Goal: Task Accomplishment & Management: Use online tool/utility

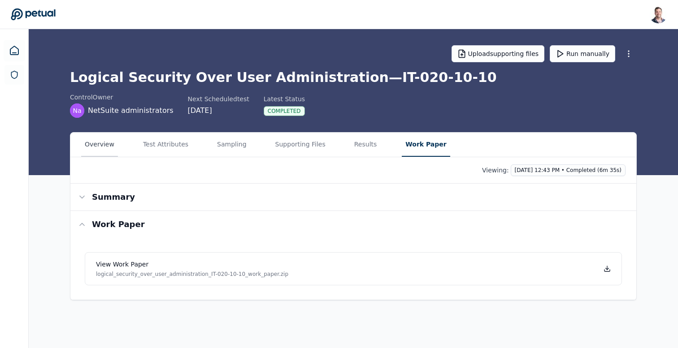
click at [95, 146] on button "Overview" at bounding box center [99, 145] width 37 height 24
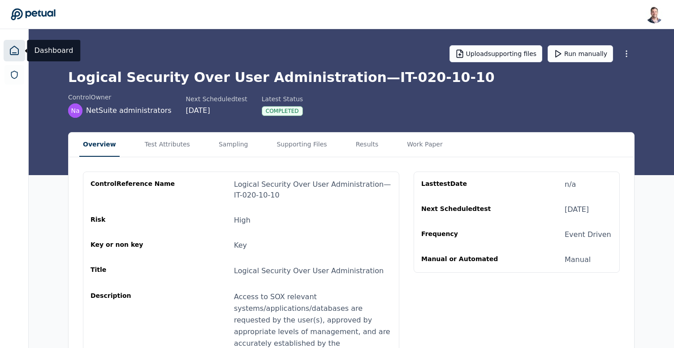
click at [16, 53] on icon at bounding box center [14, 50] width 11 height 11
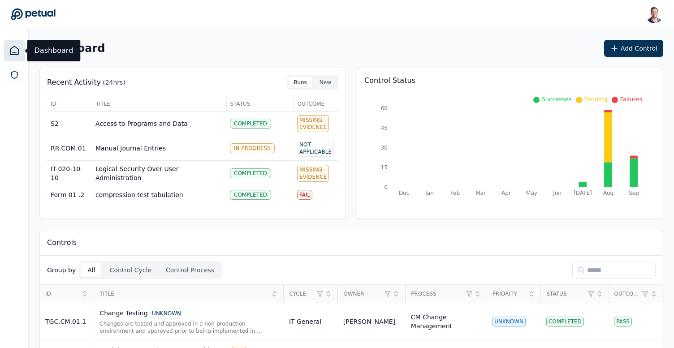
click at [261, 47] on div "Dashboard Add Control" at bounding box center [351, 48] width 624 height 17
click at [606, 271] on input at bounding box center [613, 270] width 83 height 17
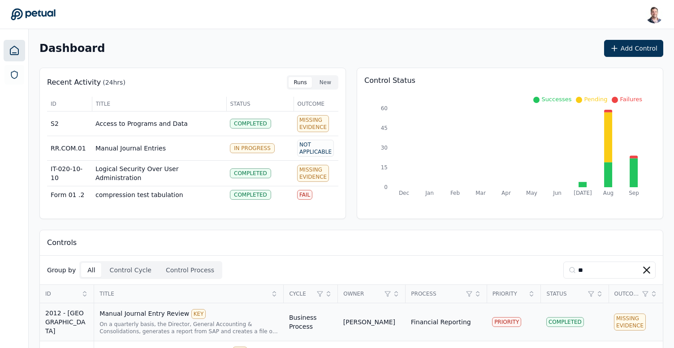
scroll to position [40, 0]
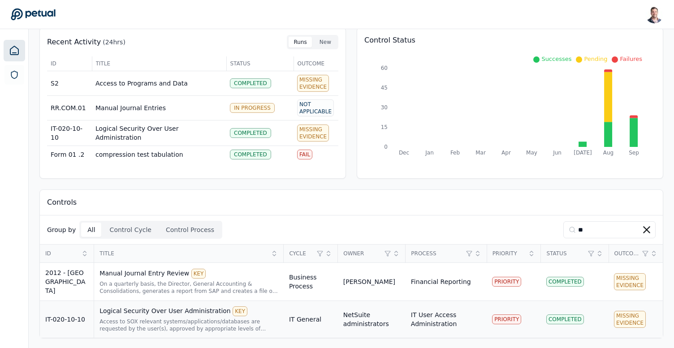
type input "**"
click at [163, 307] on div "Logical Security Over User Administration KEY" at bounding box center [188, 312] width 179 height 10
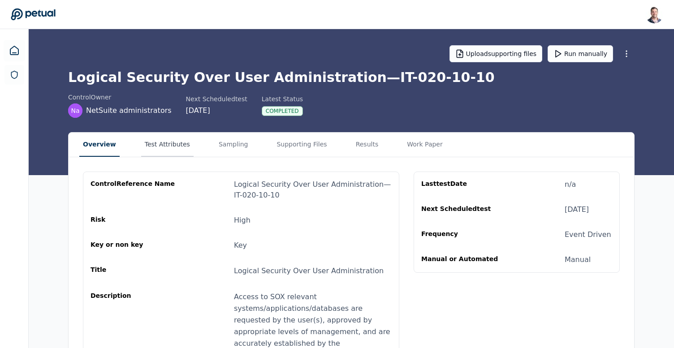
click at [165, 150] on button "Test Attributes" at bounding box center [167, 145] width 52 height 24
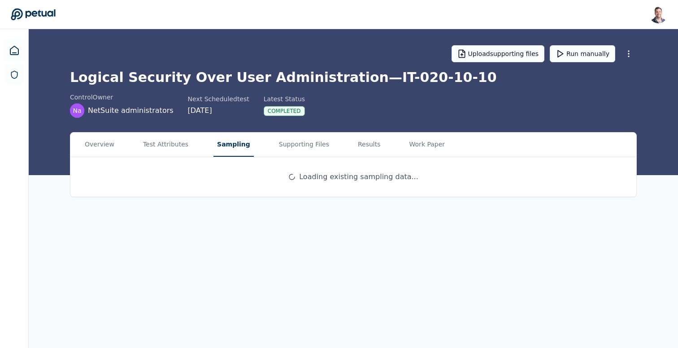
click at [227, 151] on button "Sampling" at bounding box center [233, 145] width 40 height 24
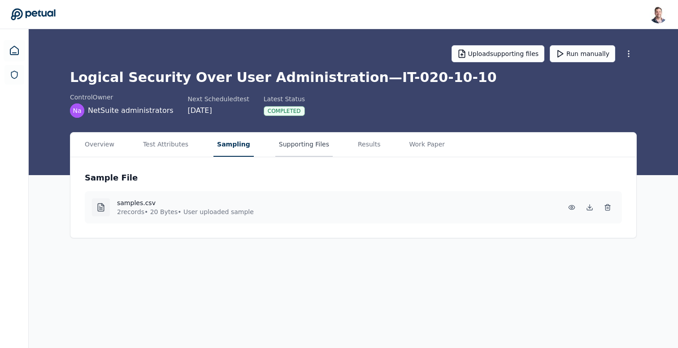
click at [295, 152] on button "Supporting Files" at bounding box center [303, 145] width 57 height 24
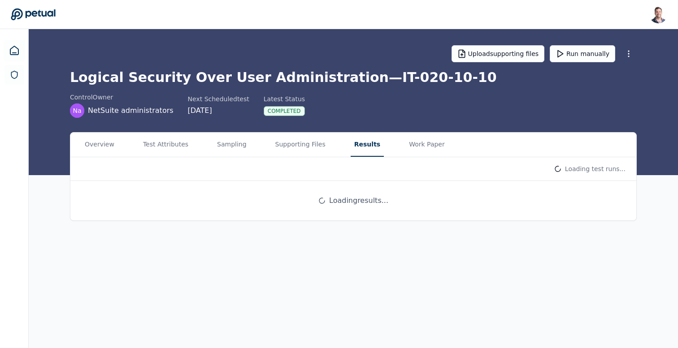
click at [350, 150] on button "Results" at bounding box center [366, 145] width 33 height 24
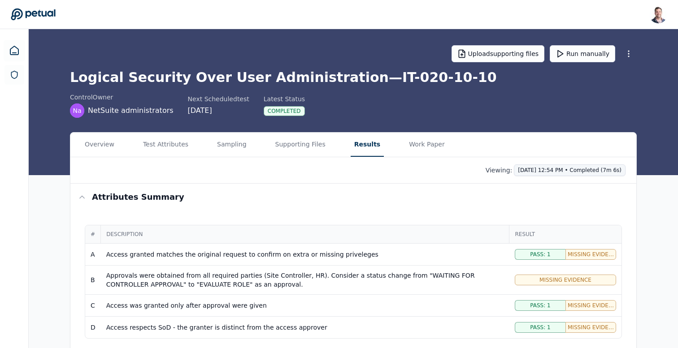
click at [579, 173] on html "[PERSON_NAME] [EMAIL_ADDRESS] Sign out Upload supporting files Run manually Log…" at bounding box center [339, 242] width 678 height 484
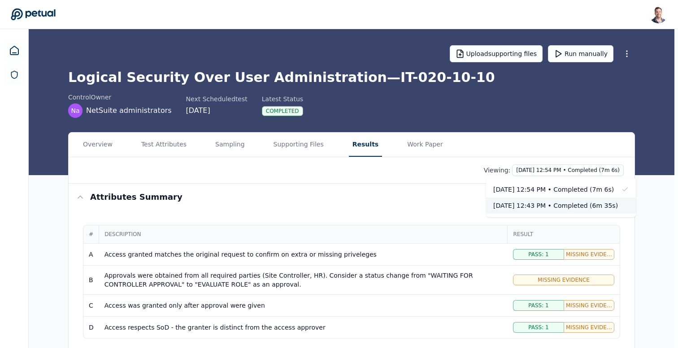
click at [577, 207] on div "[DATE] 12:43 PM • Completed (6m 35s)" at bounding box center [555, 205] width 125 height 9
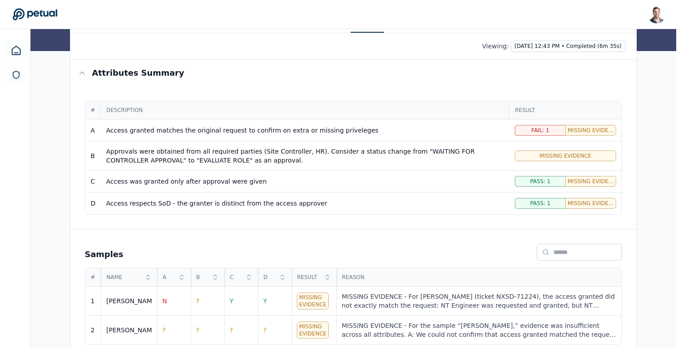
scroll to position [136, 0]
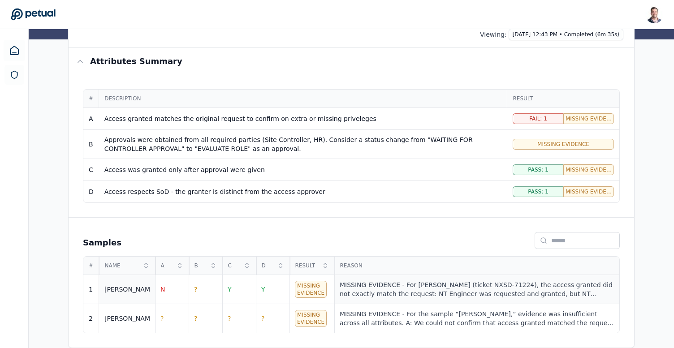
click at [452, 283] on div "MISSING EVIDENCE - For [PERSON_NAME] (ticket NXSD-71224), the access granted di…" at bounding box center [477, 290] width 274 height 18
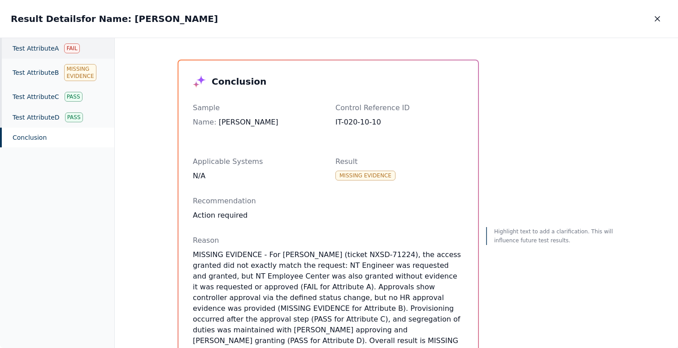
click at [50, 52] on div "Test Attribute A Fail" at bounding box center [57, 48] width 114 height 21
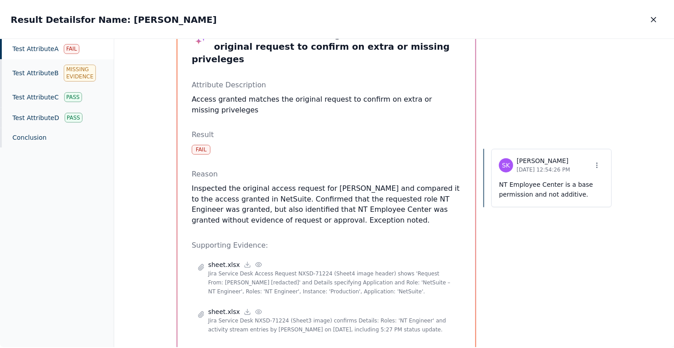
scroll to position [115, 0]
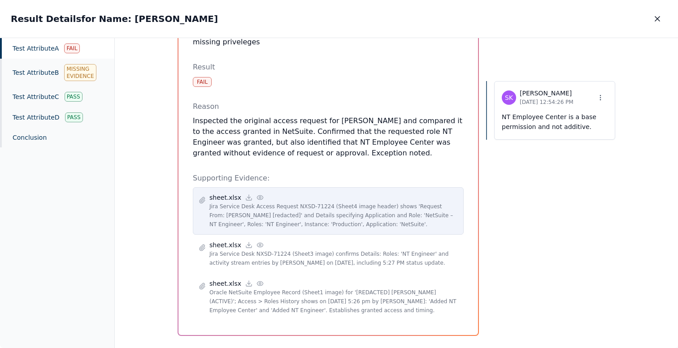
click at [256, 194] on icon at bounding box center [259, 197] width 7 height 7
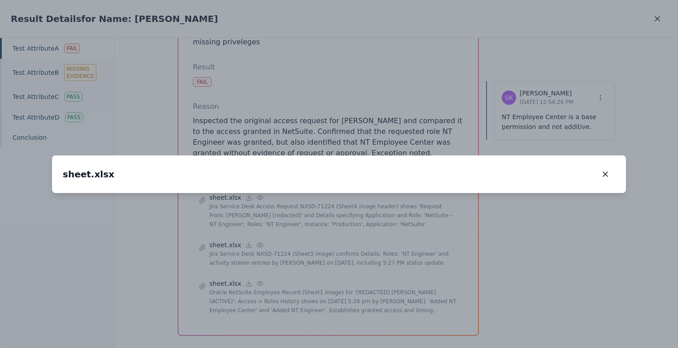
drag, startPoint x: 513, startPoint y: 276, endPoint x: 514, endPoint y: 191, distance: 84.7
click at [340, 109] on img at bounding box center [340, 109] width 0 height 0
drag, startPoint x: 511, startPoint y: 172, endPoint x: 503, endPoint y: 150, distance: 23.4
click at [325, 47] on img at bounding box center [325, 47] width 0 height 0
click at [604, 170] on icon "button" at bounding box center [605, 174] width 9 height 9
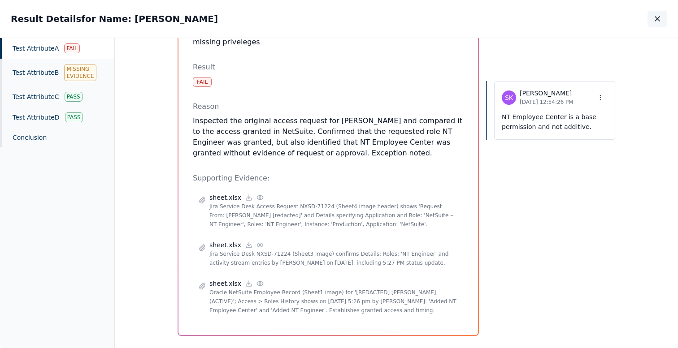
click at [656, 19] on icon "button" at bounding box center [657, 19] width 4 height 4
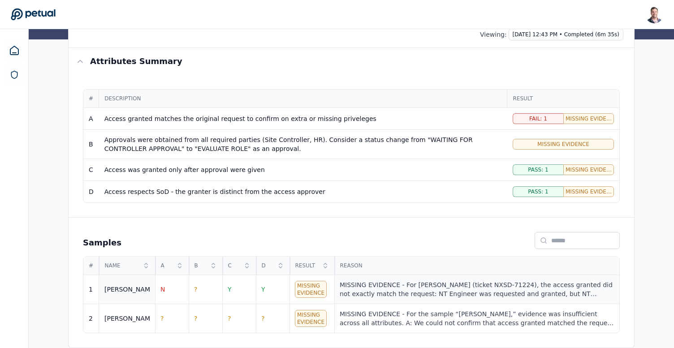
click at [488, 296] on div "MISSING EVIDENCE - For [PERSON_NAME] (ticket NXSD-71224), the access granted di…" at bounding box center [477, 290] width 274 height 18
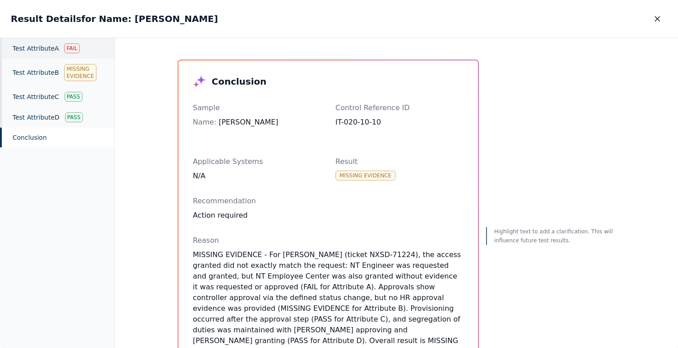
click at [42, 52] on div "Test Attribute A Fail" at bounding box center [57, 48] width 114 height 21
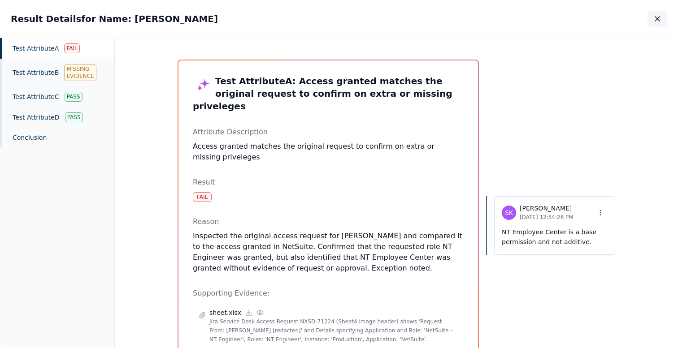
click at [658, 20] on icon "button" at bounding box center [657, 19] width 4 height 4
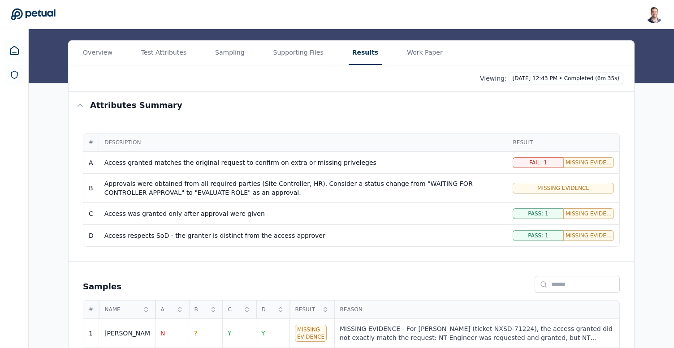
scroll to position [72, 0]
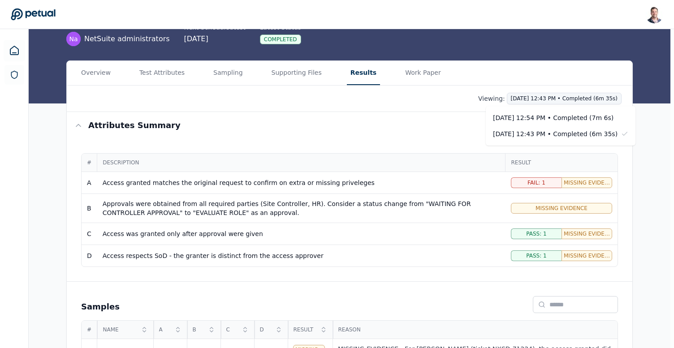
click at [566, 102] on html "Snir Kodesh snir@petual.ai Sign out Upload supporting files Run manually Logica…" at bounding box center [337, 170] width 674 height 484
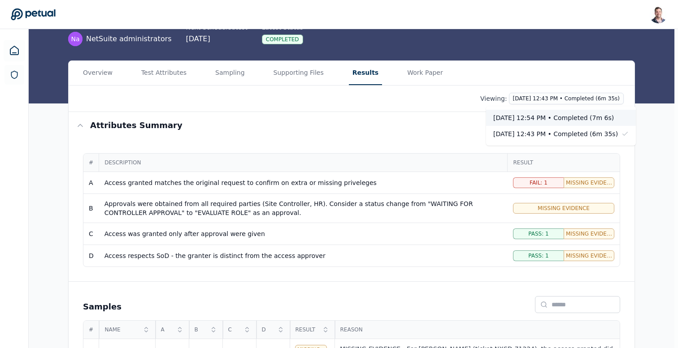
click at [569, 117] on div "[DATE] 12:54 PM • Completed (7m 6s)" at bounding box center [555, 117] width 125 height 9
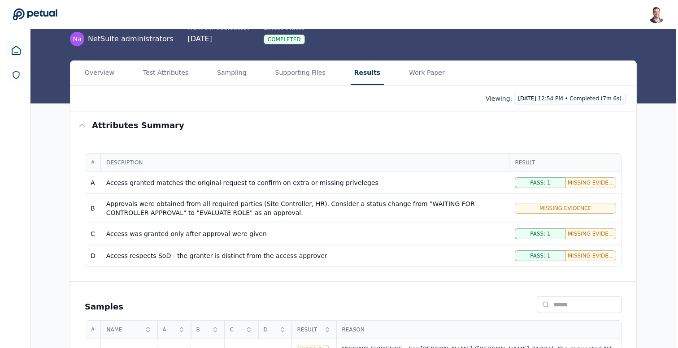
scroll to position [136, 0]
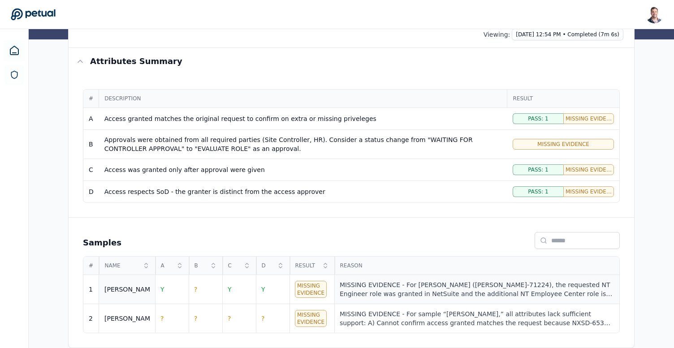
click at [454, 288] on div "MISSING EVIDENCE - For [PERSON_NAME] ([PERSON_NAME]-71224), the requested NT En…" at bounding box center [477, 290] width 274 height 18
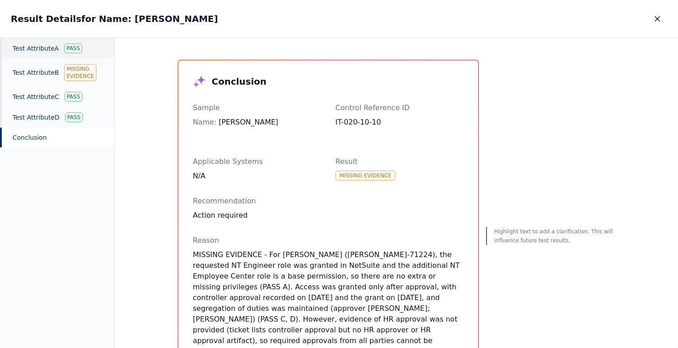
click at [46, 53] on div "Test Attribute A Pass" at bounding box center [57, 48] width 114 height 21
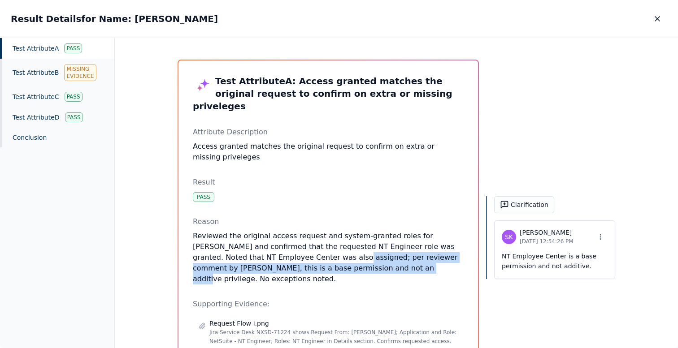
drag, startPoint x: 303, startPoint y: 245, endPoint x: 333, endPoint y: 259, distance: 32.7
click at [333, 259] on p "Reviewed the original access request and system-granted roles for [PERSON_NAME]…" at bounding box center [328, 258] width 271 height 54
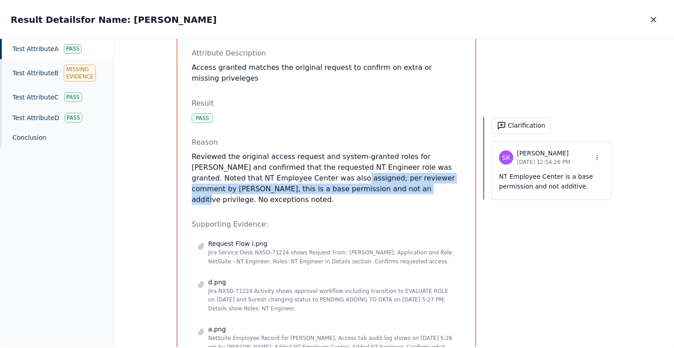
scroll to position [80, 0]
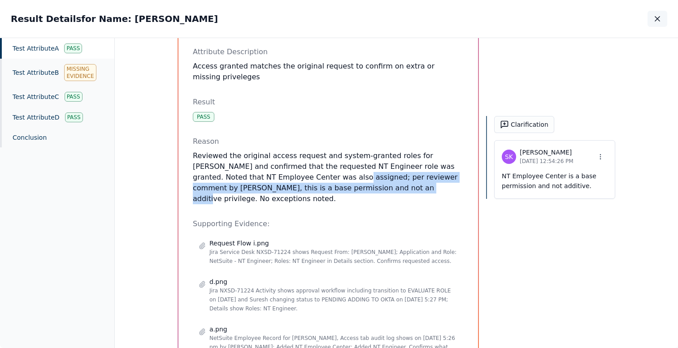
click at [661, 19] on icon "button" at bounding box center [657, 18] width 9 height 9
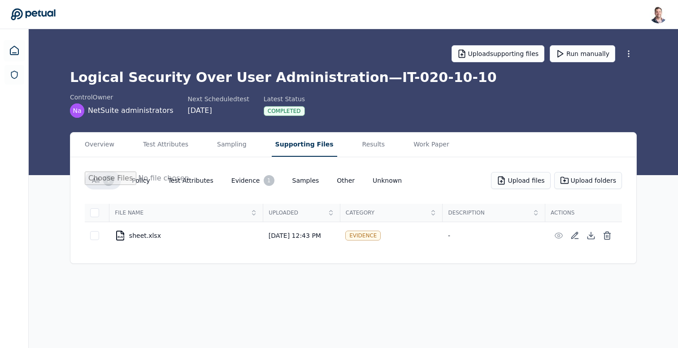
click at [305, 125] on main "Upload supporting files Run manually Logical Security Over User Administration …" at bounding box center [353, 188] width 649 height 319
click at [588, 238] on icon at bounding box center [590, 235] width 9 height 9
click at [359, 144] on button "Results" at bounding box center [374, 145] width 30 height 24
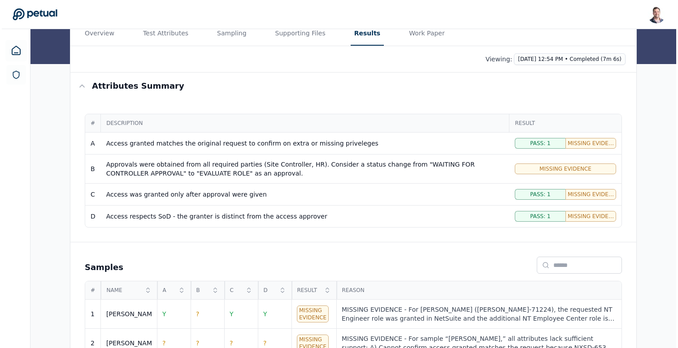
scroll to position [124, 0]
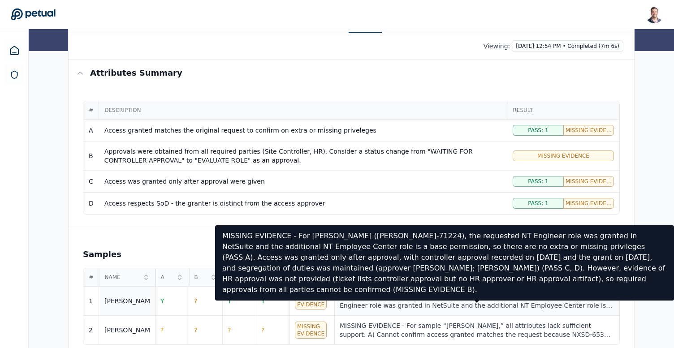
click at [383, 300] on div "MISSING EVIDENCE - For [PERSON_NAME] ([PERSON_NAME]-71224), the requested NT En…" at bounding box center [477, 301] width 274 height 18
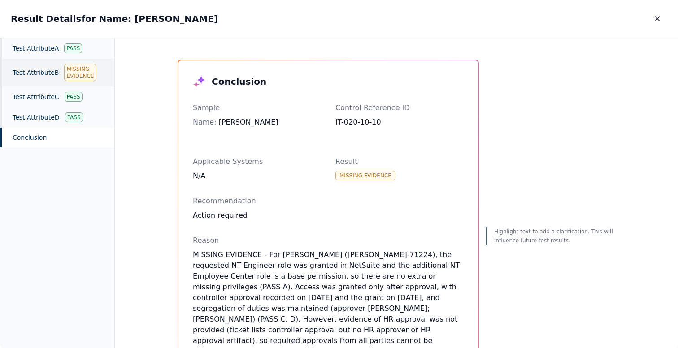
click at [39, 74] on div "Test Attribute B Missing Evidence" at bounding box center [57, 73] width 114 height 28
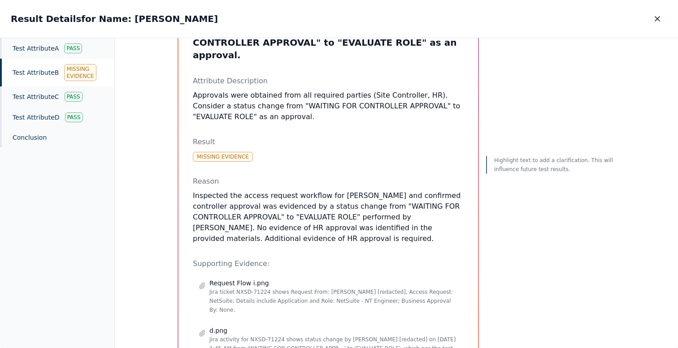
scroll to position [86, 0]
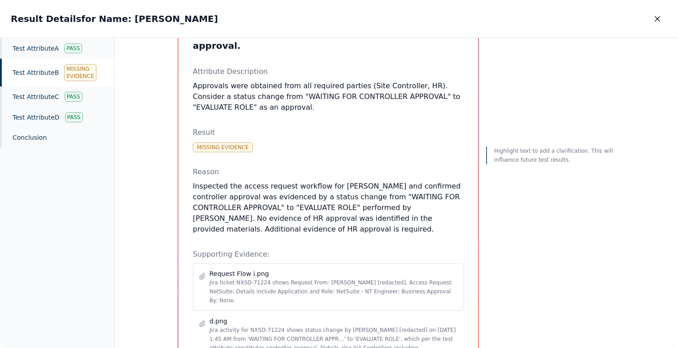
click at [278, 278] on p "Jira ticket NXSD-71224 shows Request From: [PERSON_NAME] [redacted], Access Req…" at bounding box center [333, 291] width 248 height 27
click at [32, 52] on div "Test Attribute A Pass" at bounding box center [57, 48] width 114 height 21
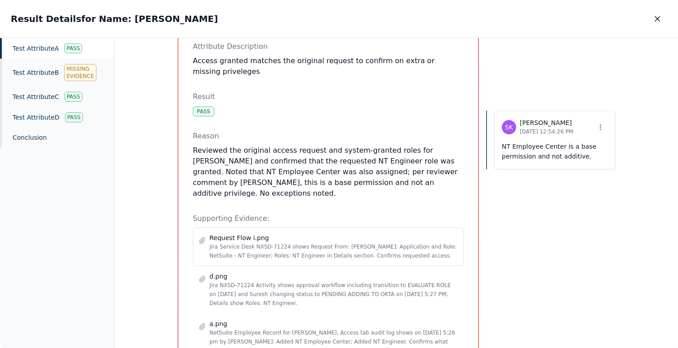
click at [393, 242] on p "Jira Service Desk NXSD-71224 shows Request From: [PERSON_NAME]; Application and…" at bounding box center [333, 251] width 248 height 18
click at [408, 213] on p "Supporting Evidence:" at bounding box center [328, 218] width 271 height 11
click at [410, 233] on div "Request Flow i.png" at bounding box center [333, 237] width 248 height 9
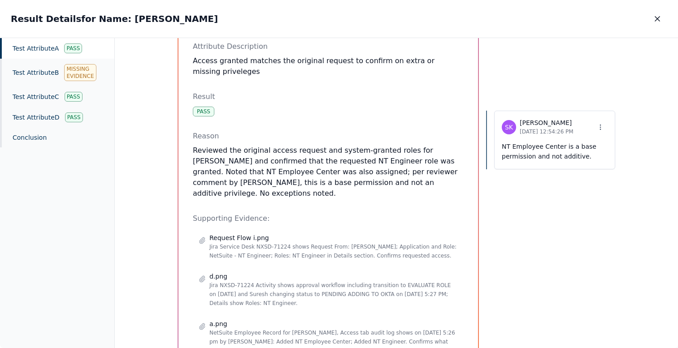
click at [420, 145] on p "Reviewed the original access request and system-granted roles for [PERSON_NAME]…" at bounding box center [328, 172] width 271 height 54
click at [657, 15] on icon "button" at bounding box center [657, 18] width 9 height 9
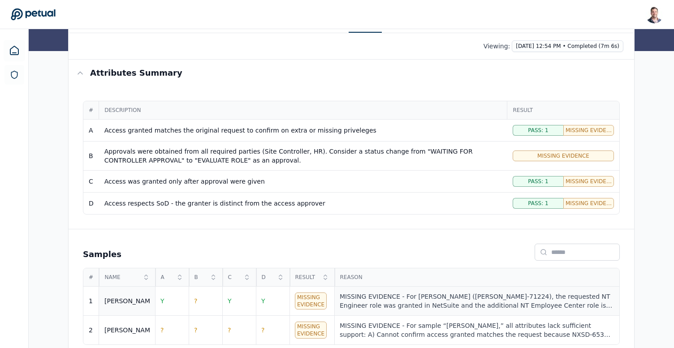
click at [412, 301] on div "MISSING EVIDENCE - For [PERSON_NAME] ([PERSON_NAME]-71224), the requested NT En…" at bounding box center [477, 301] width 274 height 18
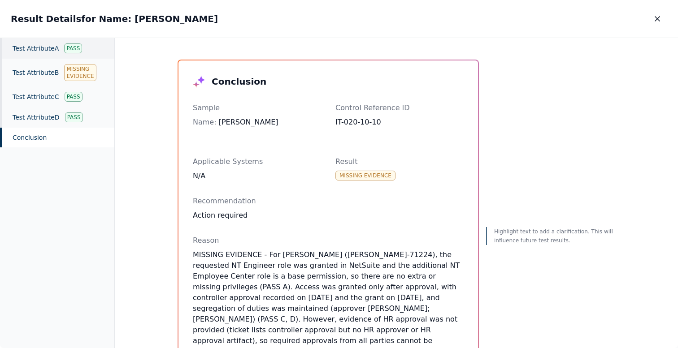
click at [37, 39] on div "Test Attribute A Pass" at bounding box center [57, 48] width 114 height 21
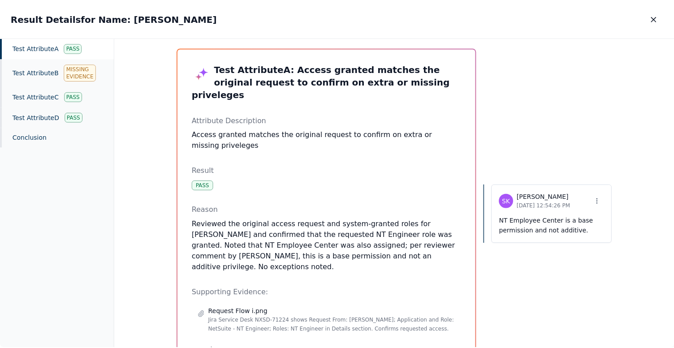
scroll to position [106, 0]
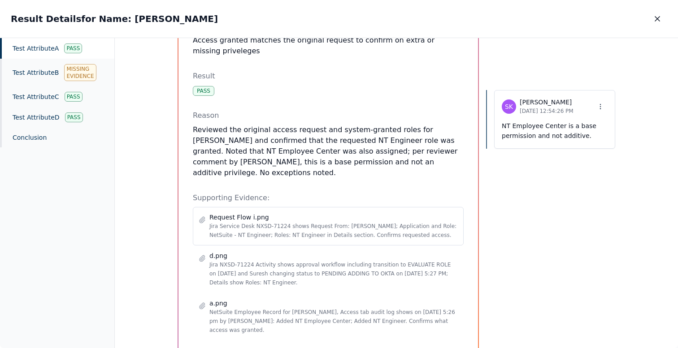
click at [305, 213] on div "Request Flow i.png" at bounding box center [333, 217] width 248 height 9
click at [313, 293] on div "a.png NetSuite Employee Record for Ricky, Access tab audit log shows on 8/20/20…" at bounding box center [328, 317] width 271 height 48
click at [316, 308] on p "NetSuite Employee Record for [PERSON_NAME], Access tab audit log shows on [DATE…" at bounding box center [333, 321] width 248 height 27
click at [316, 260] on p "Jira NXSD-71224 Activity shows approval workflow including transition to EVALUA…" at bounding box center [333, 273] width 248 height 27
click at [325, 222] on p "Jira Service Desk NXSD-71224 shows Request From: [PERSON_NAME]; Application and…" at bounding box center [333, 231] width 248 height 18
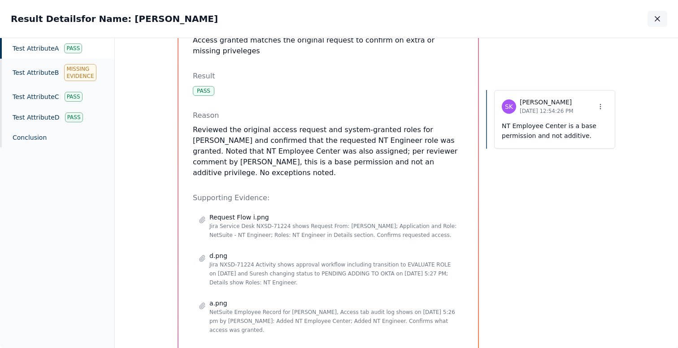
click at [656, 21] on icon "button" at bounding box center [657, 18] width 9 height 9
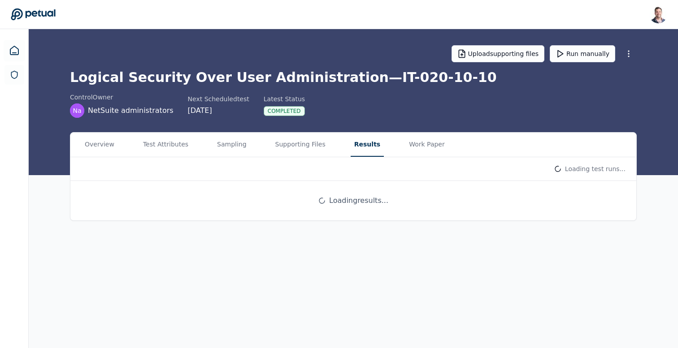
click at [351, 140] on button "Results" at bounding box center [366, 145] width 33 height 24
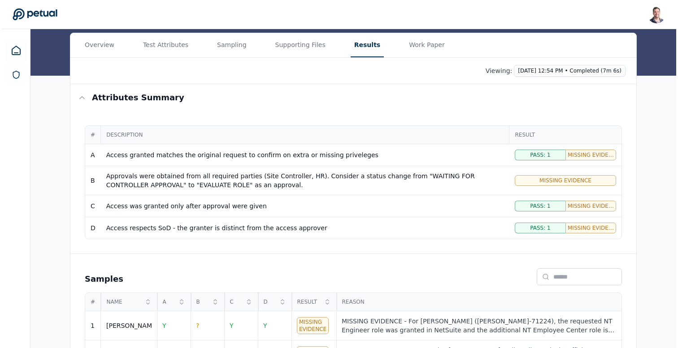
scroll to position [136, 0]
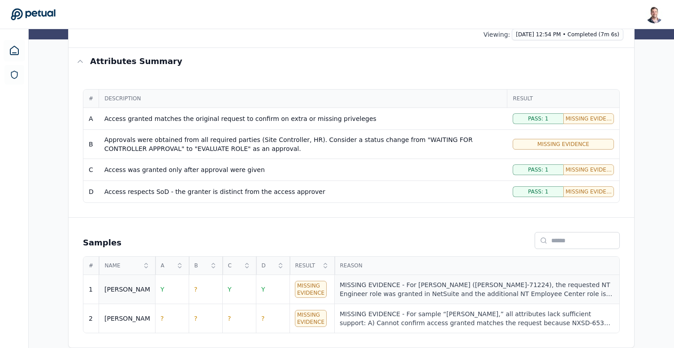
click at [379, 298] on td "MISSING EVIDENCE - For [PERSON_NAME] ([PERSON_NAME]-71224), the requested NT En…" at bounding box center [476, 289] width 285 height 29
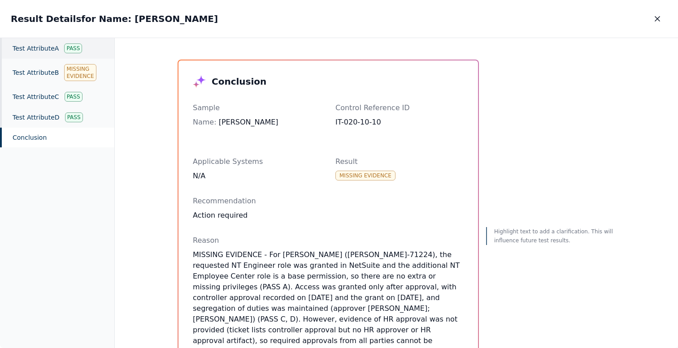
click at [51, 47] on div "Test Attribute A Pass" at bounding box center [57, 48] width 114 height 21
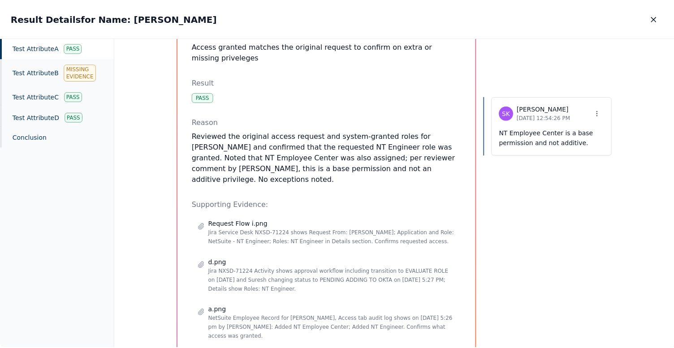
scroll to position [106, 0]
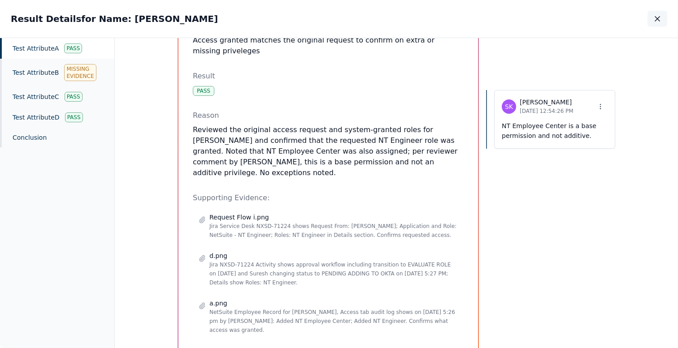
click at [664, 21] on button "button" at bounding box center [657, 19] width 20 height 16
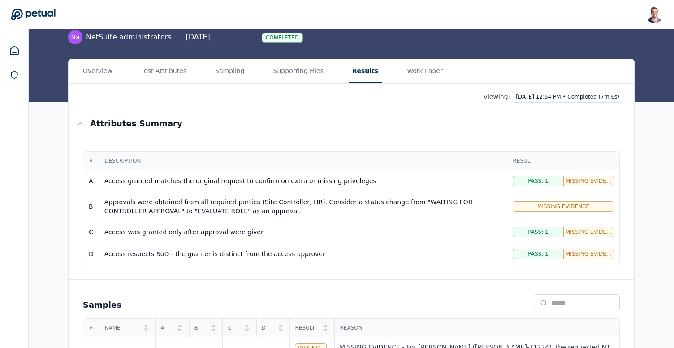
scroll to position [72, 0]
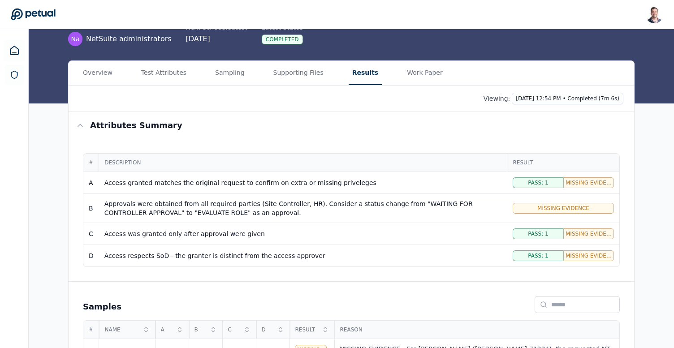
click at [576, 91] on div "Viewing: [DATE] 12:54 PM • Completed (7m 6s)" at bounding box center [352, 99] width 566 height 26
click at [574, 102] on html "[PERSON_NAME] [EMAIL_ADDRESS] Sign out Upload supporting files Run manually Log…" at bounding box center [337, 170] width 674 height 484
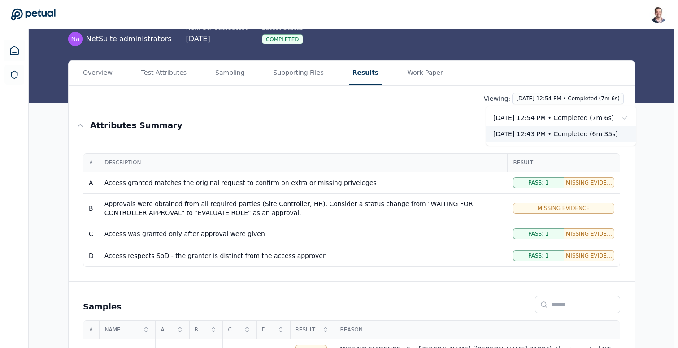
click at [566, 130] on div "[DATE] 12:43 PM • Completed (6m 35s)" at bounding box center [555, 134] width 125 height 9
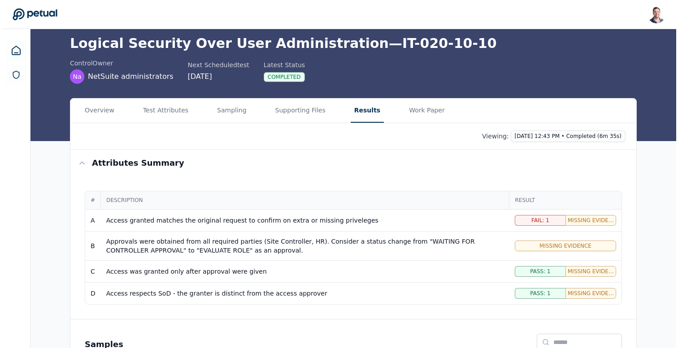
scroll to position [136, 0]
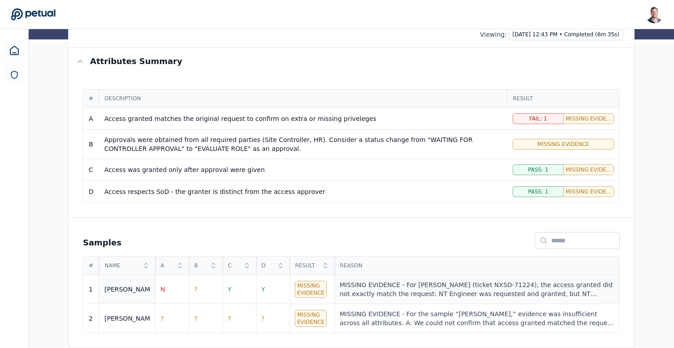
click at [432, 288] on div "MISSING EVIDENCE - For [PERSON_NAME] (ticket NXSD-71224), the access granted di…" at bounding box center [477, 290] width 274 height 18
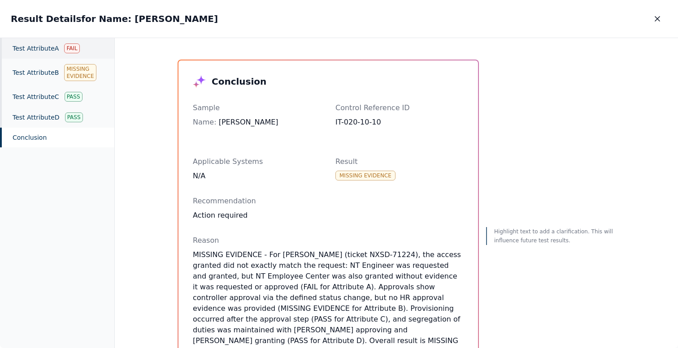
click at [59, 49] on div "Test Attribute A Fail" at bounding box center [57, 48] width 114 height 21
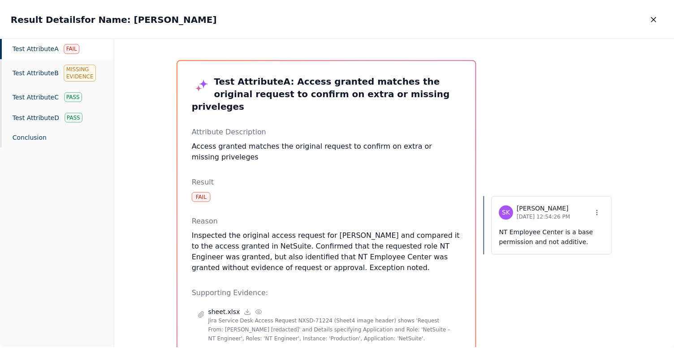
scroll to position [115, 0]
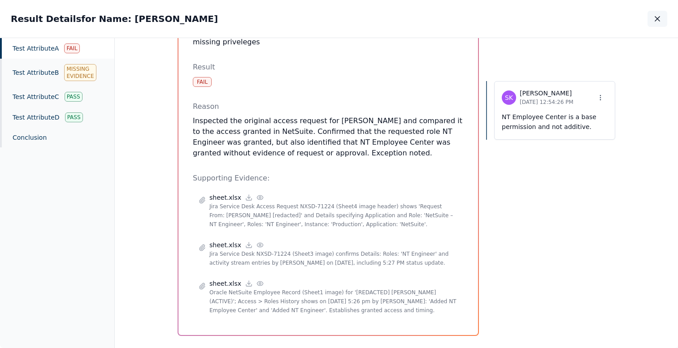
click at [656, 19] on icon "button" at bounding box center [657, 18] width 9 height 9
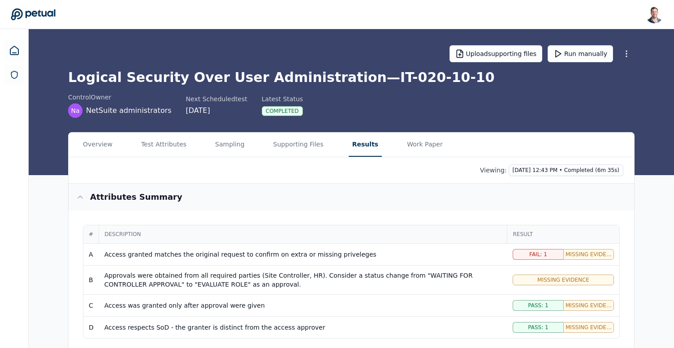
click at [321, 207] on button "Attributes summary" at bounding box center [352, 197] width 566 height 27
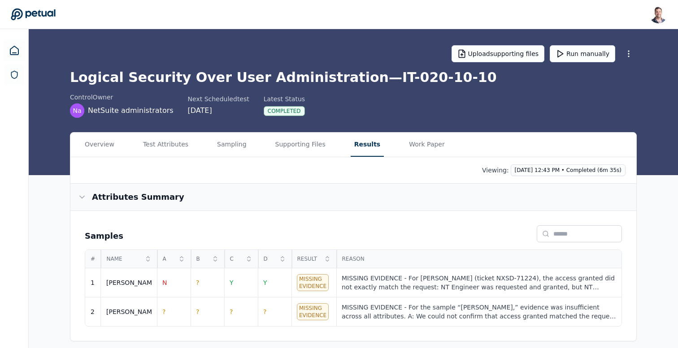
click at [318, 205] on button "Attributes summary" at bounding box center [353, 197] width 566 height 27
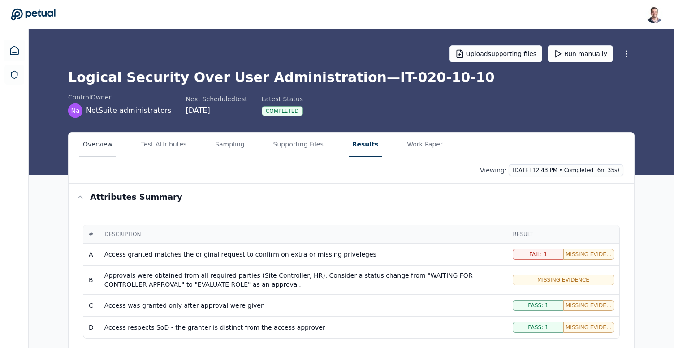
click at [94, 133] on button "Overview" at bounding box center [97, 145] width 37 height 24
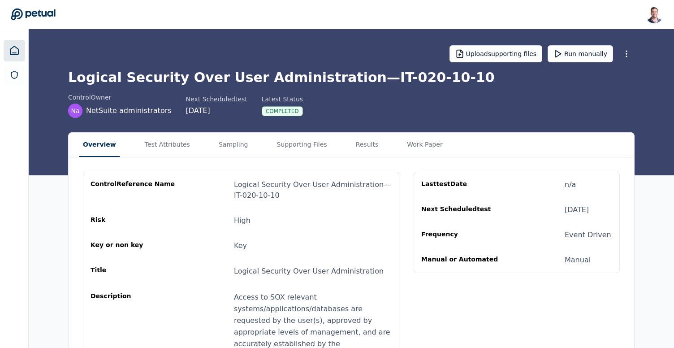
click at [10, 51] on icon at bounding box center [14, 50] width 8 height 9
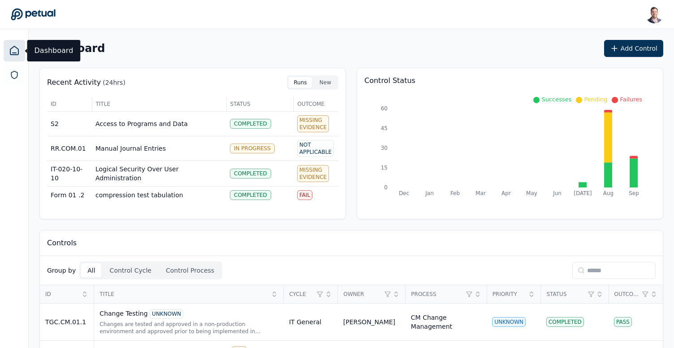
click at [600, 271] on input at bounding box center [613, 270] width 83 height 17
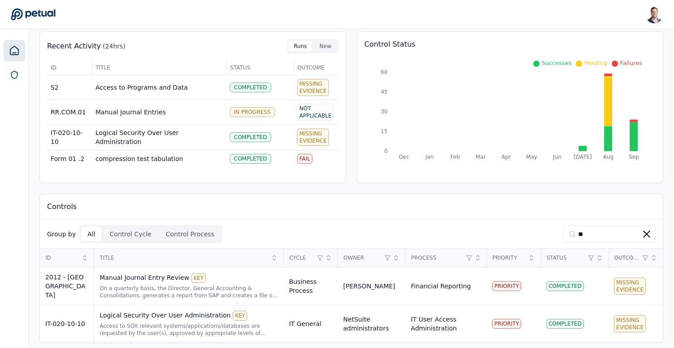
scroll to position [41, 0]
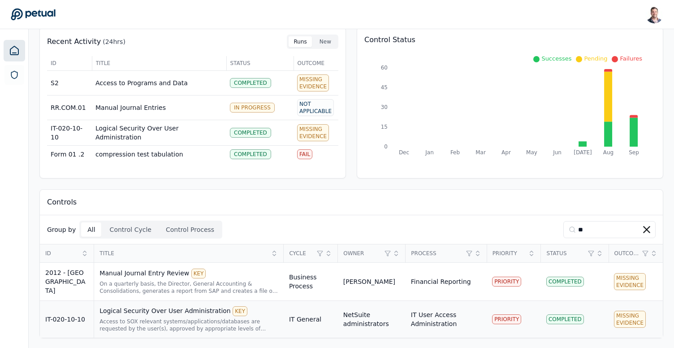
type input "**"
click at [186, 307] on div "Logical Security Over User Administration KEY" at bounding box center [188, 311] width 179 height 10
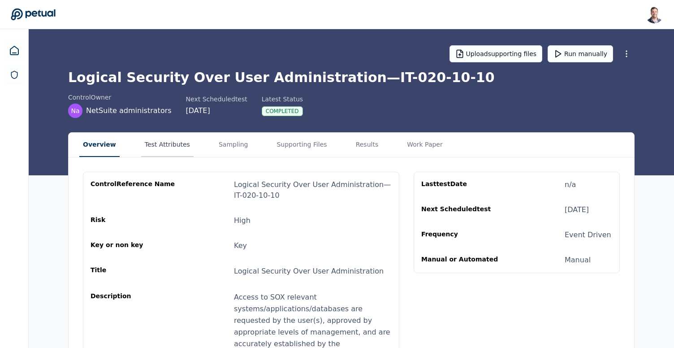
click at [172, 147] on button "Test Attributes" at bounding box center [167, 145] width 52 height 24
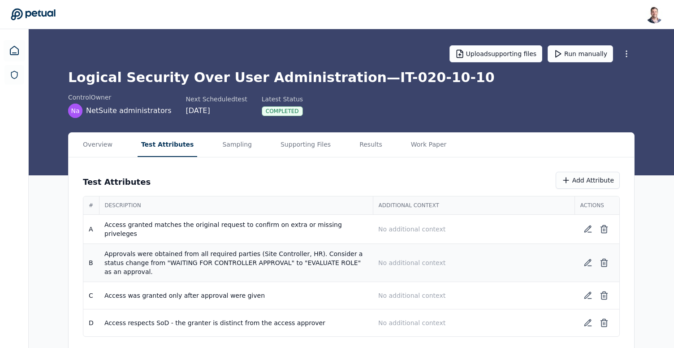
scroll to position [2, 0]
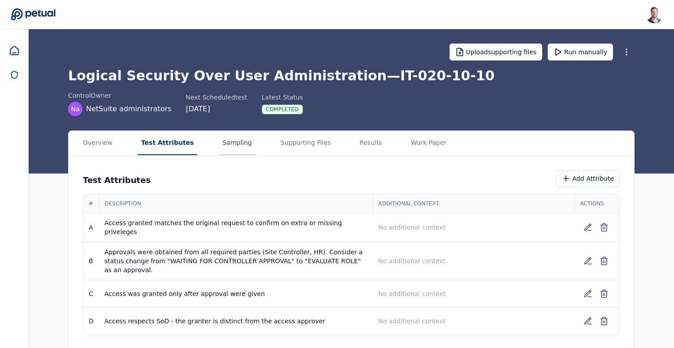
click at [225, 141] on button "Sampling" at bounding box center [237, 143] width 37 height 24
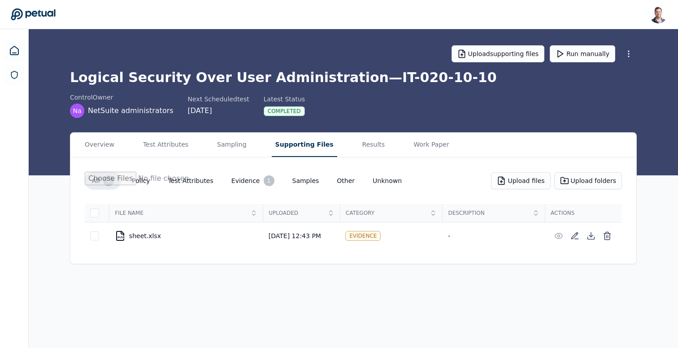
click at [289, 142] on button "Supporting Files" at bounding box center [304, 145] width 65 height 24
click at [593, 238] on icon at bounding box center [590, 235] width 9 height 9
click at [365, 143] on button "Results" at bounding box center [374, 145] width 30 height 24
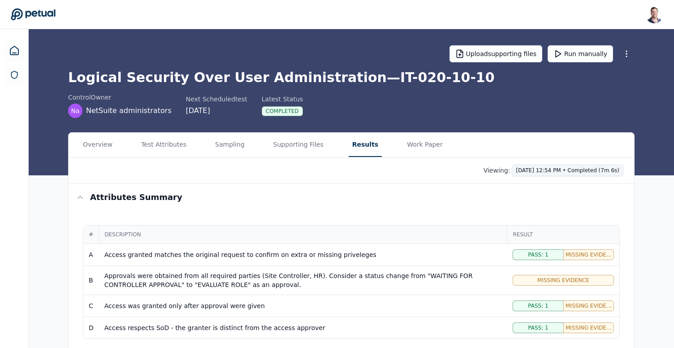
click at [599, 170] on html "[PERSON_NAME] [EMAIL_ADDRESS] Sign out Upload supporting files Run manually Log…" at bounding box center [337, 242] width 674 height 484
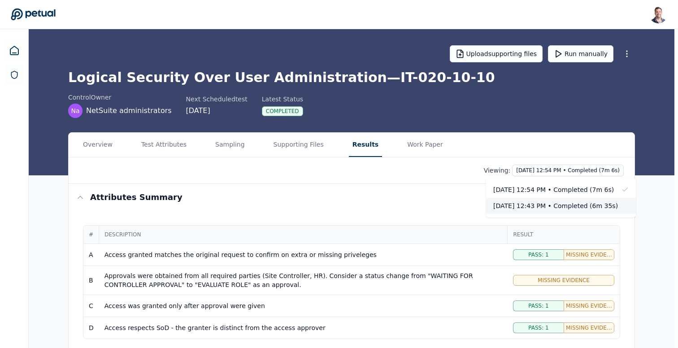
click at [582, 203] on div "[DATE] 12:43 PM • Completed (6m 35s)" at bounding box center [555, 205] width 125 height 9
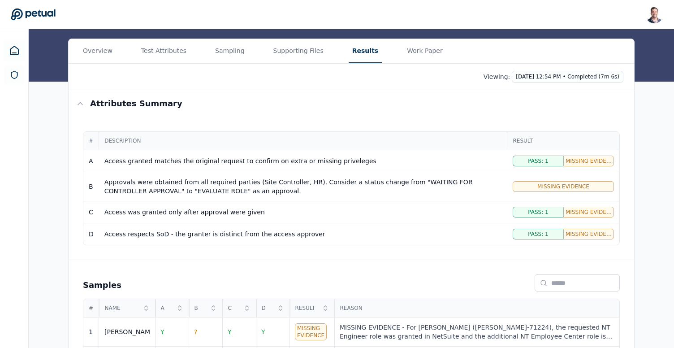
scroll to position [124, 0]
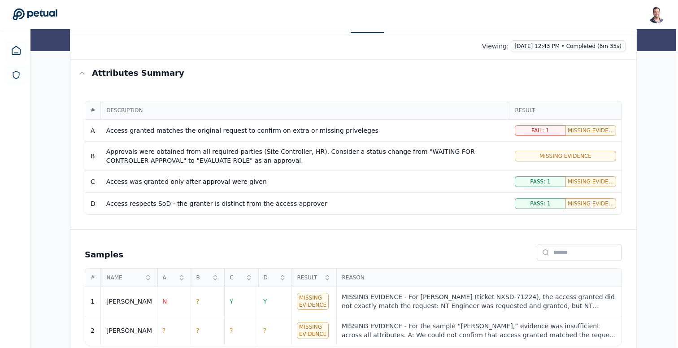
scroll to position [136, 0]
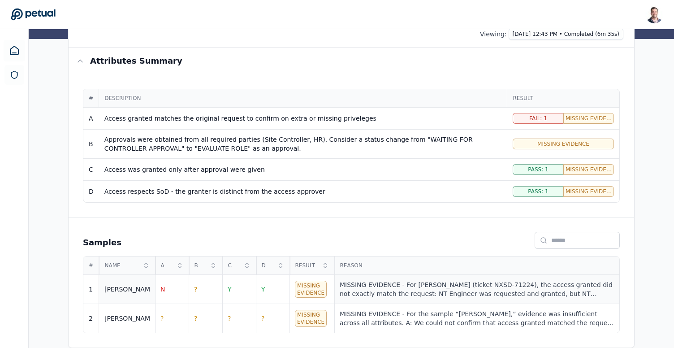
click at [417, 289] on div "MISSING EVIDENCE - For [PERSON_NAME] (ticket NXSD-71224), the access granted di…" at bounding box center [477, 289] width 274 height 18
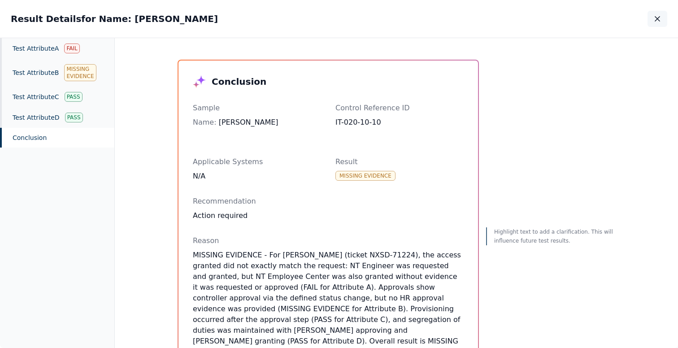
click at [654, 18] on icon "button" at bounding box center [657, 18] width 9 height 9
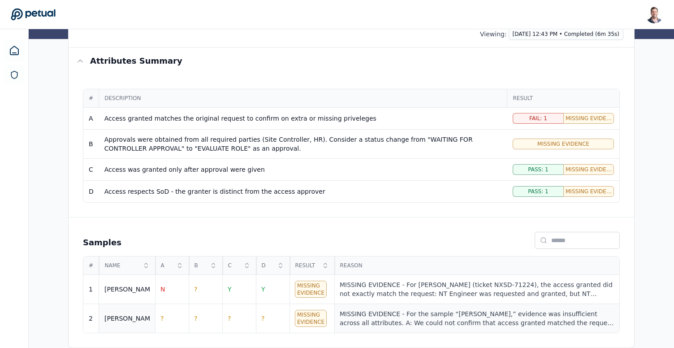
click at [385, 311] on div "MISSING EVIDENCE - For the sample “[PERSON_NAME],” evidence was insufficient ac…" at bounding box center [477, 318] width 274 height 18
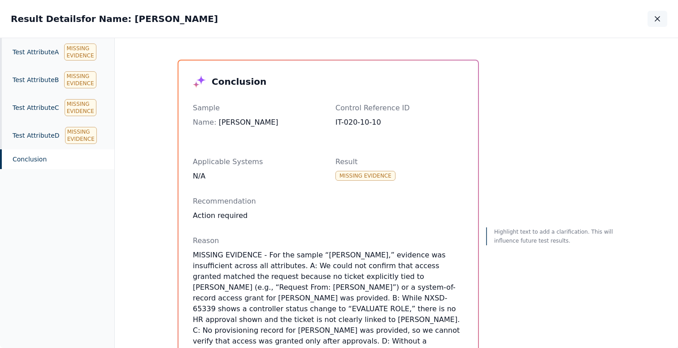
click at [657, 21] on icon "button" at bounding box center [657, 18] width 9 height 9
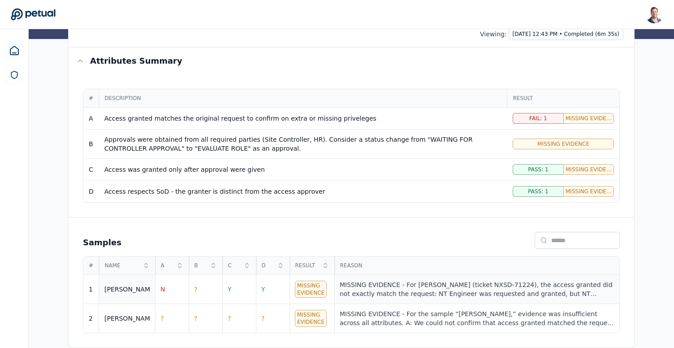
click at [402, 284] on div "MISSING EVIDENCE - For [PERSON_NAME] (ticket NXSD-71224), the access granted di…" at bounding box center [477, 289] width 274 height 18
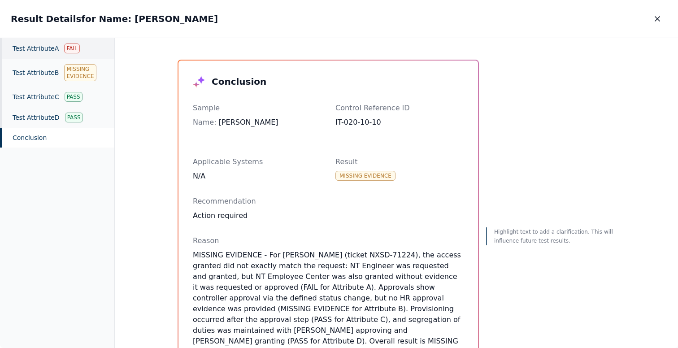
click at [52, 44] on div "Test Attribute A Fail" at bounding box center [57, 48] width 114 height 21
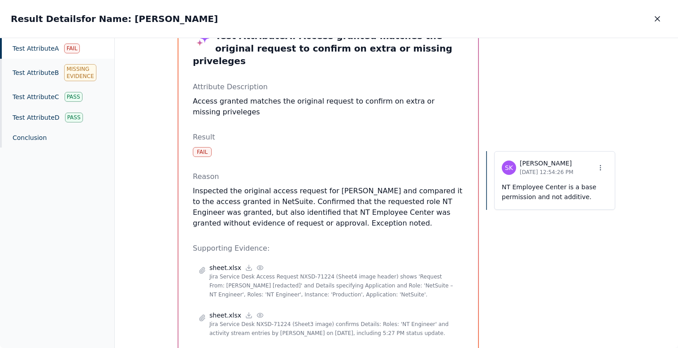
scroll to position [95, 0]
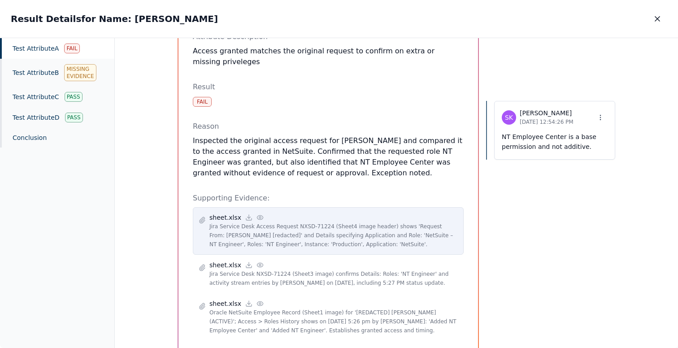
click at [257, 214] on icon at bounding box center [259, 217] width 7 height 7
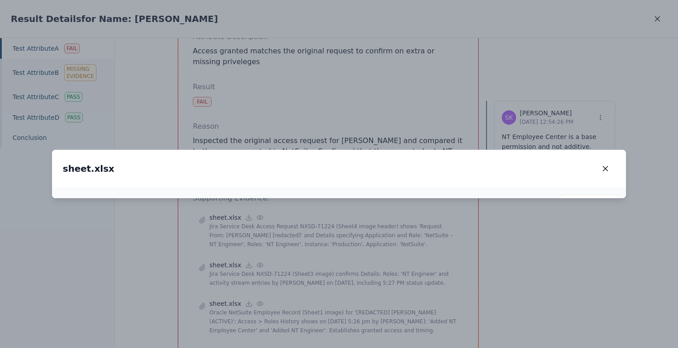
drag, startPoint x: 377, startPoint y: 246, endPoint x: 336, endPoint y: 187, distance: 71.7
click at [336, 157] on img at bounding box center [312, 149] width 62 height 15
drag, startPoint x: 312, startPoint y: 225, endPoint x: 341, endPoint y: 163, distance: 68.0
click at [337, 136] on img at bounding box center [299, 126] width 75 height 18
click at [603, 164] on icon "button" at bounding box center [605, 168] width 9 height 9
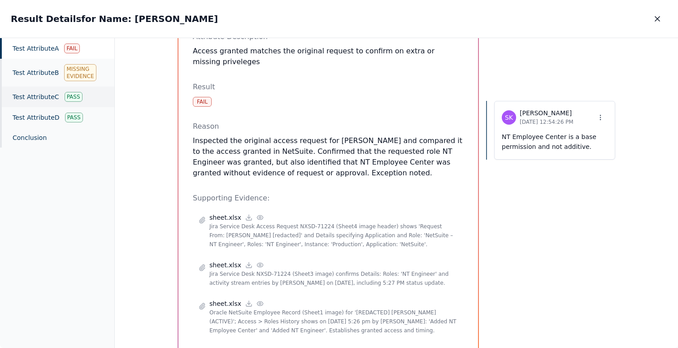
click at [45, 96] on div "Test Attribute C Pass" at bounding box center [57, 96] width 114 height 21
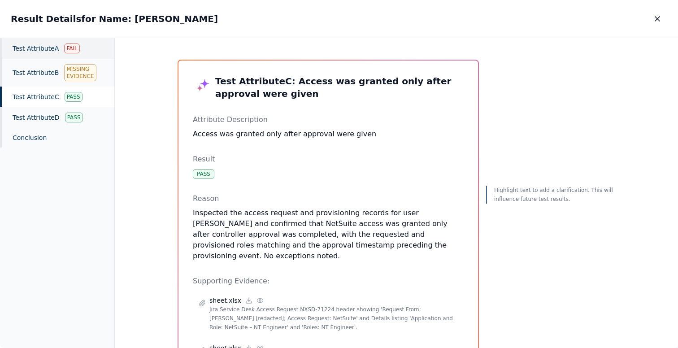
click at [53, 48] on div "Test Attribute A Fail" at bounding box center [57, 48] width 114 height 21
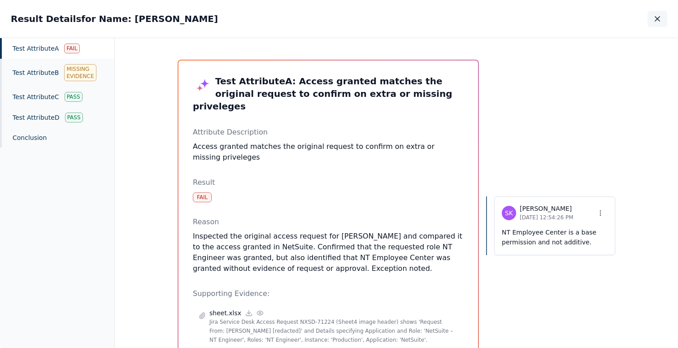
click at [652, 17] on button "button" at bounding box center [657, 19] width 20 height 16
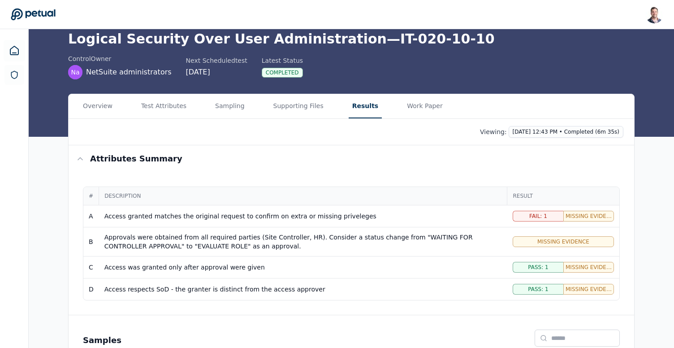
scroll to position [28, 0]
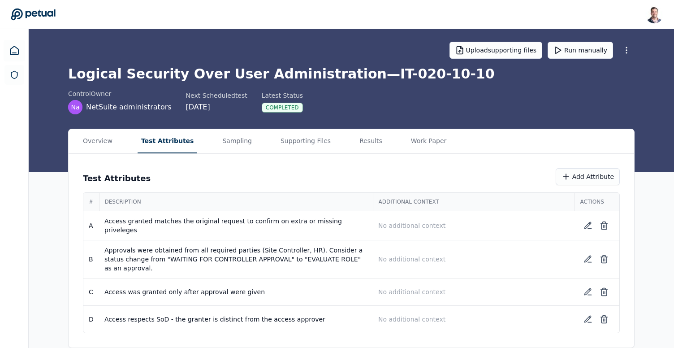
click at [169, 117] on main "Upload supporting files Run manually Logical Security Over User Administration …" at bounding box center [351, 187] width 645 height 322
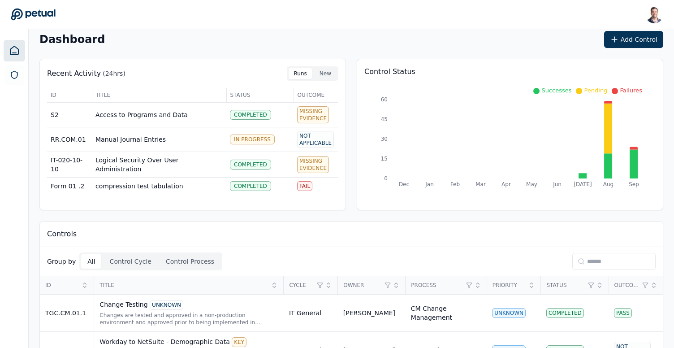
scroll to position [9, 0]
click at [605, 263] on input at bounding box center [613, 260] width 83 height 17
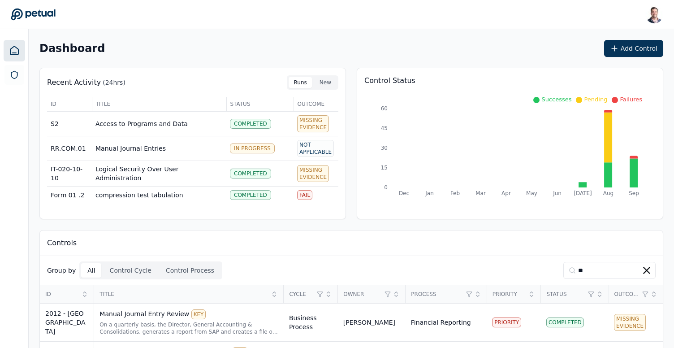
scroll to position [41, 0]
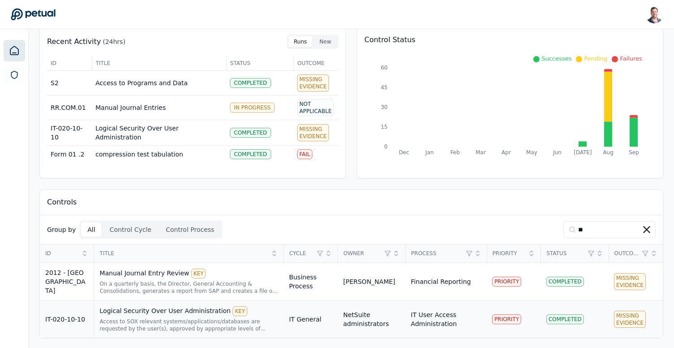
type input "**"
click at [159, 320] on div "Access to SOX relevant systems/applications/databases are requested by the user…" at bounding box center [188, 325] width 179 height 14
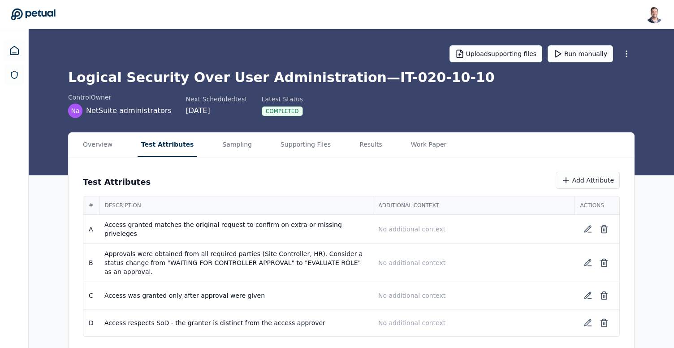
click at [160, 141] on button "Test Attributes" at bounding box center [168, 145] width 60 height 24
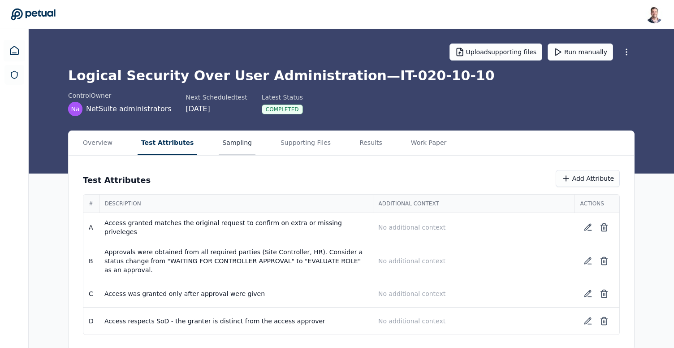
click at [219, 140] on button "Sampling" at bounding box center [237, 143] width 37 height 24
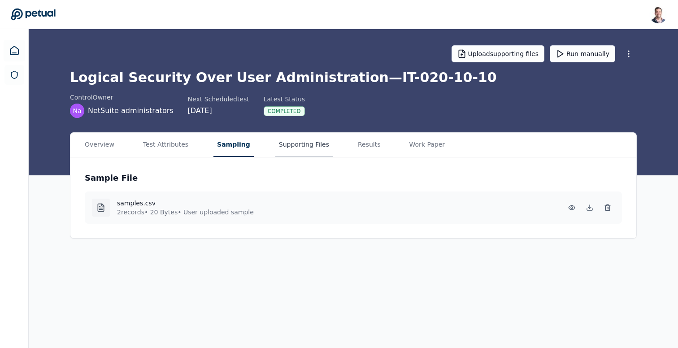
click at [290, 148] on button "Supporting Files" at bounding box center [303, 145] width 57 height 24
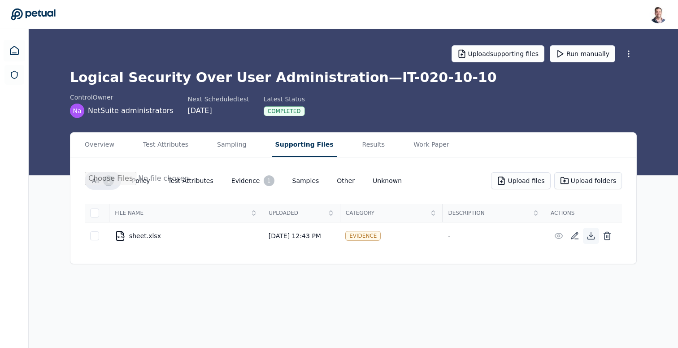
click at [587, 237] on icon at bounding box center [590, 235] width 9 height 9
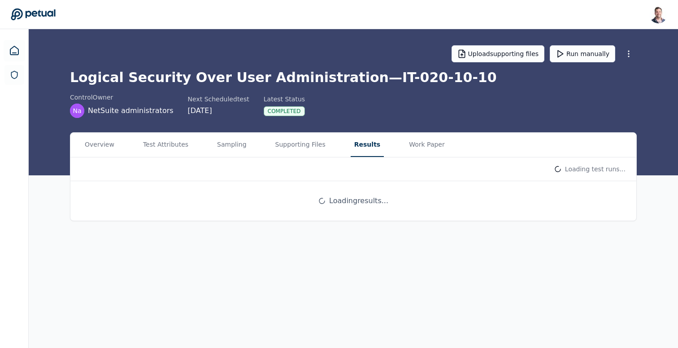
click at [357, 138] on button "Results" at bounding box center [366, 145] width 33 height 24
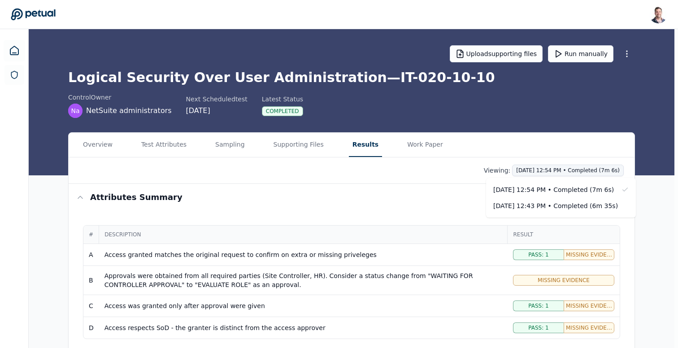
click at [606, 164] on html "[PERSON_NAME] [EMAIL_ADDRESS] Sign out Upload supporting files Run manually Log…" at bounding box center [339, 242] width 678 height 484
click at [583, 205] on div "[DATE] 12:43 PM • Completed (6m 35s)" at bounding box center [555, 205] width 125 height 9
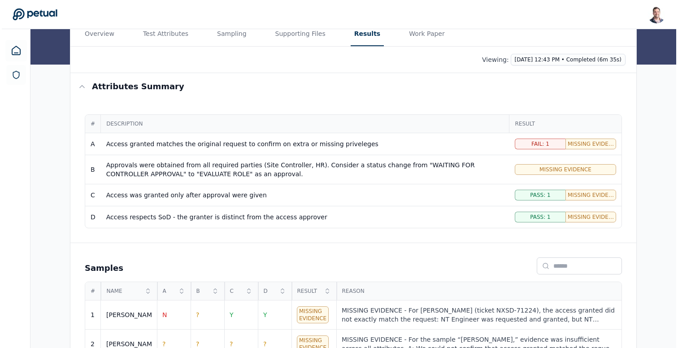
scroll to position [136, 0]
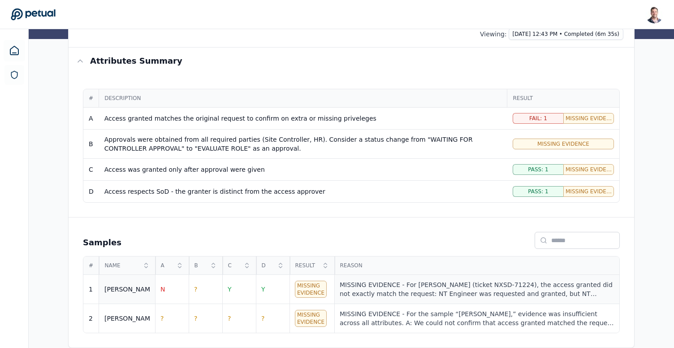
click at [386, 292] on div "MISSING EVIDENCE - For [PERSON_NAME] (ticket NXSD-71224), the access granted di…" at bounding box center [477, 289] width 274 height 18
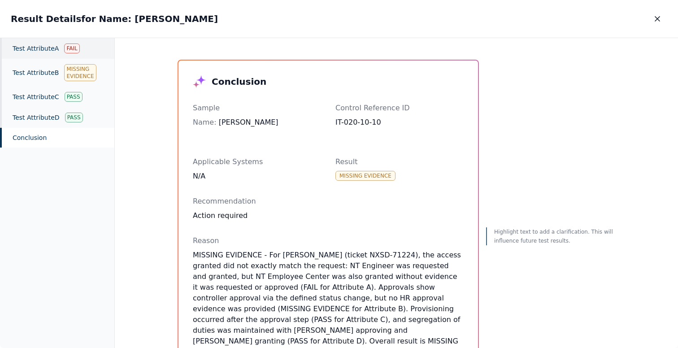
click at [48, 44] on div "Test Attribute A Fail" at bounding box center [57, 48] width 114 height 21
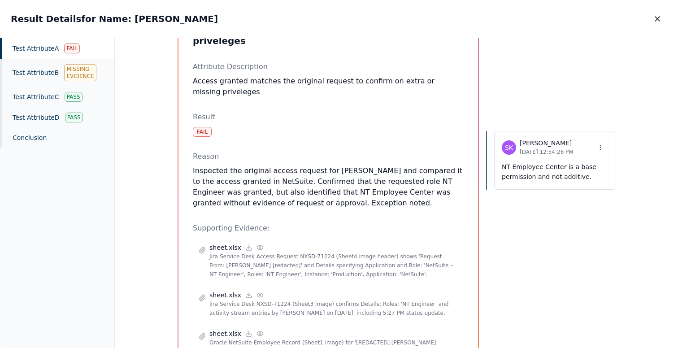
scroll to position [71, 0]
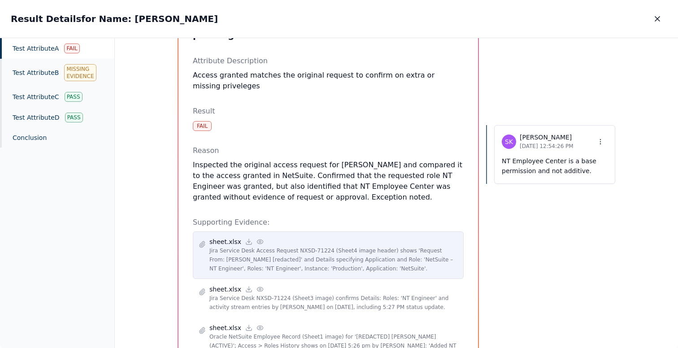
click at [259, 241] on circle at bounding box center [260, 242] width 2 height 2
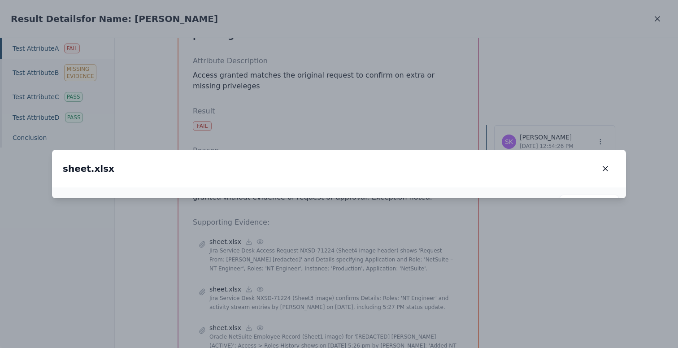
drag, startPoint x: 347, startPoint y: 244, endPoint x: 349, endPoint y: 184, distance: 60.5
click at [349, 140] on img at bounding box center [340, 132] width 62 height 15
drag, startPoint x: 399, startPoint y: 233, endPoint x: 370, endPoint y: 161, distance: 76.8
click at [355, 81] on img at bounding box center [316, 70] width 78 height 19
drag, startPoint x: 382, startPoint y: 183, endPoint x: 400, endPoint y: 148, distance: 38.9
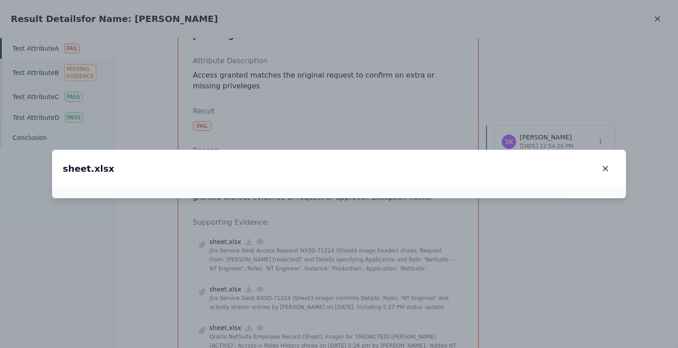
click at [377, 38] on img at bounding box center [330, 26] width 94 height 23
drag, startPoint x: 449, startPoint y: 158, endPoint x: 383, endPoint y: 152, distance: 66.1
click at [311, 32] on img at bounding box center [264, 20] width 94 height 23
drag, startPoint x: 190, startPoint y: 170, endPoint x: 220, endPoint y: 170, distance: 30.0
click at [247, 32] on img at bounding box center [294, 20] width 94 height 23
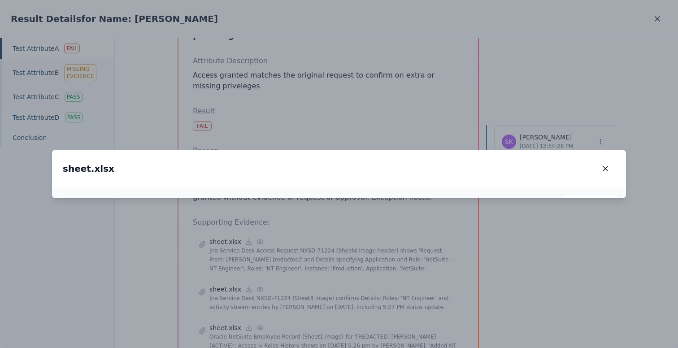
drag, startPoint x: 185, startPoint y: 114, endPoint x: 182, endPoint y: 267, distance: 152.4
click at [247, 32] on img at bounding box center [294, 20] width 94 height 23
drag, startPoint x: 224, startPoint y: 99, endPoint x: 212, endPoint y: 228, distance: 129.6
click at [232, 291] on img at bounding box center [279, 302] width 94 height 23
drag, startPoint x: 118, startPoint y: 209, endPoint x: 121, endPoint y: 88, distance: 121.0
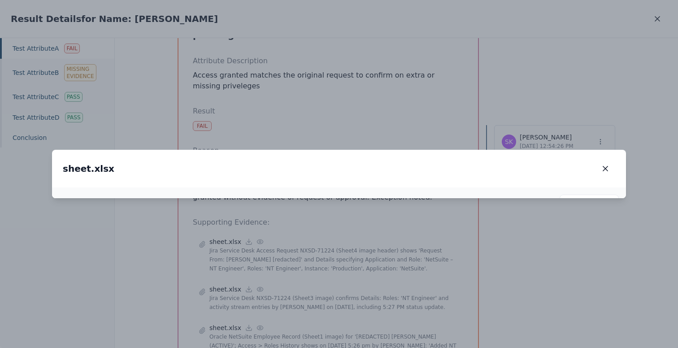
click at [232, 263] on img at bounding box center [279, 274] width 94 height 23
drag, startPoint x: 139, startPoint y: 130, endPoint x: 143, endPoint y: 101, distance: 29.4
click at [246, 77] on img at bounding box center [293, 65] width 94 height 23
drag, startPoint x: 144, startPoint y: 189, endPoint x: 145, endPoint y: 137, distance: 52.0
click at [248, 25] on img at bounding box center [295, 13] width 94 height 23
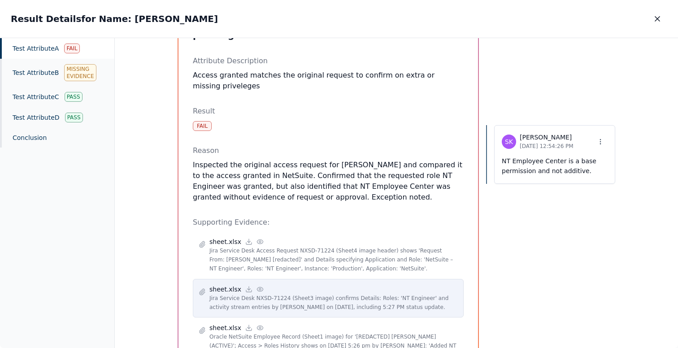
scroll to position [90, 0]
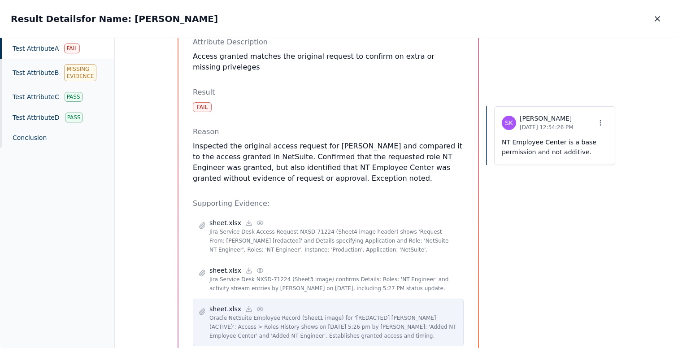
click at [257, 305] on icon at bounding box center [259, 308] width 7 height 7
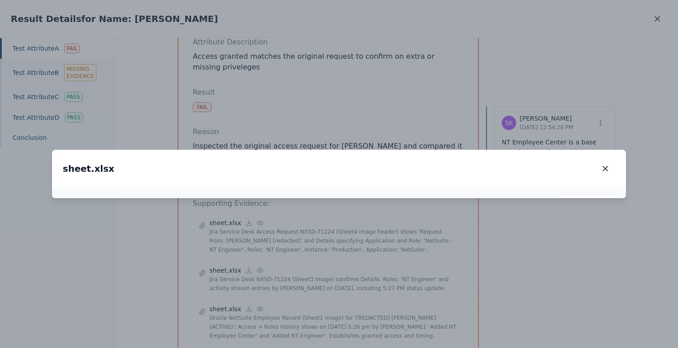
drag, startPoint x: 219, startPoint y: 181, endPoint x: 259, endPoint y: 254, distance: 84.1
click at [349, 259] on img at bounding box center [380, 266] width 62 height 15
drag, startPoint x: 379, startPoint y: 275, endPoint x: 391, endPoint y: 70, distance: 205.2
click at [391, 150] on div "sheet.xlsx sheet.xlsx 142 %" at bounding box center [339, 174] width 574 height 48
drag, startPoint x: 382, startPoint y: 105, endPoint x: 374, endPoint y: 250, distance: 145.4
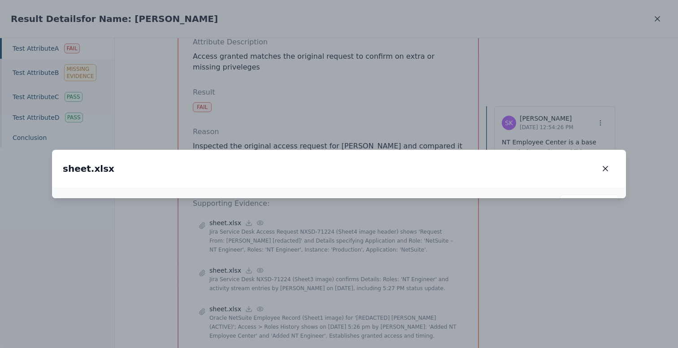
click at [374, 215] on img at bounding box center [385, 207] width 62 height 15
drag, startPoint x: 333, startPoint y: 109, endPoint x: 334, endPoint y: 92, distance: 17.5
click at [356, 92] on img at bounding box center [387, 87] width 62 height 15
click at [601, 164] on icon "button" at bounding box center [605, 168] width 9 height 9
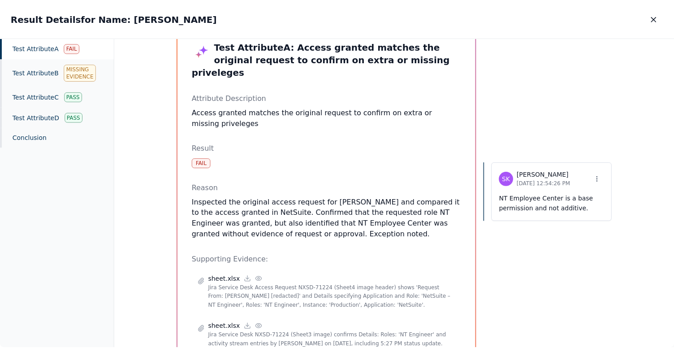
scroll to position [22, 0]
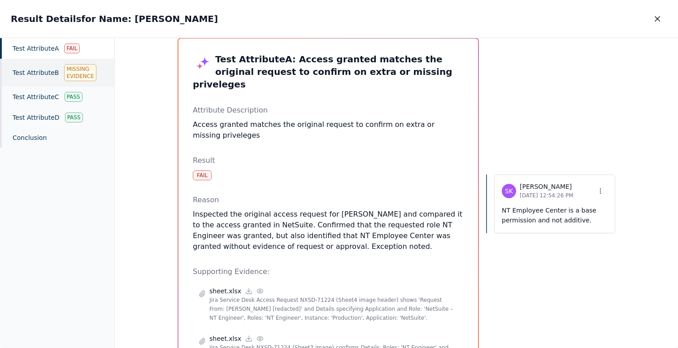
click at [43, 67] on div "Test Attribute B Missing Evidence" at bounding box center [57, 73] width 114 height 28
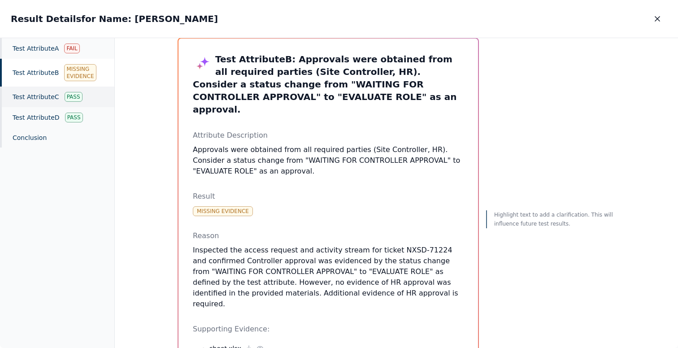
click at [52, 101] on div "Test Attribute C Pass" at bounding box center [57, 96] width 114 height 21
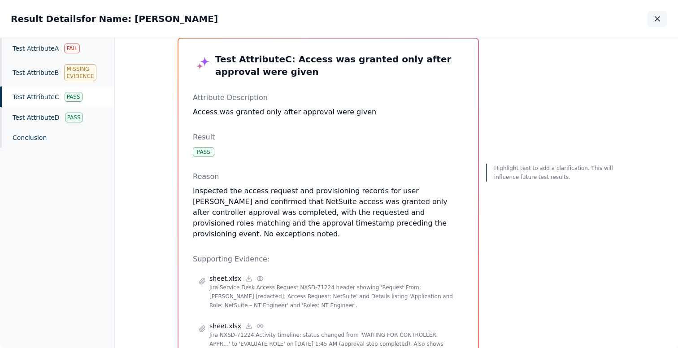
click at [655, 18] on icon "button" at bounding box center [657, 18] width 9 height 9
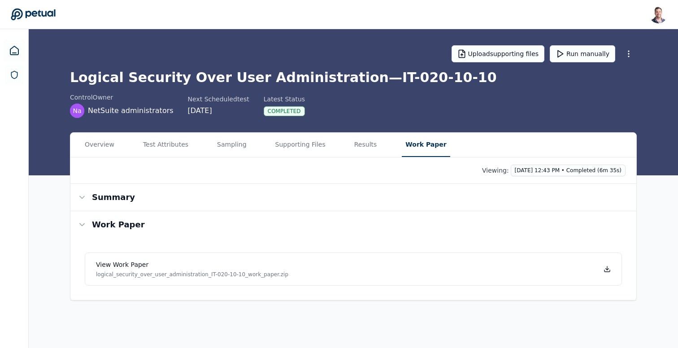
click at [403, 83] on main "Upload supporting files Run manually Logical Security Over User Administration …" at bounding box center [353, 188] width 649 height 319
click at [607, 270] on icon at bounding box center [606, 268] width 7 height 7
